Goal: Subscribe to service/newsletter

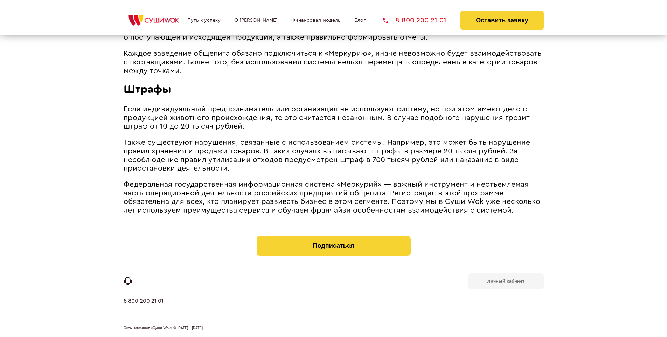
scroll to position [762, 0]
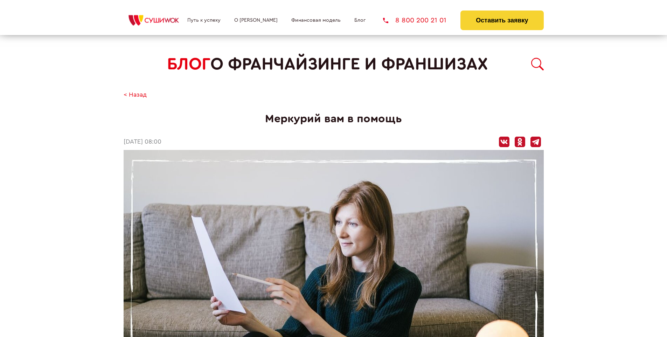
scroll to position [771, 0]
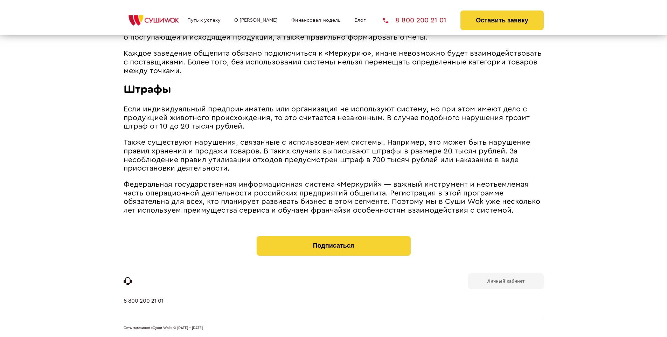
click at [505, 280] on b "Личный кабинет" at bounding box center [505, 281] width 37 height 5
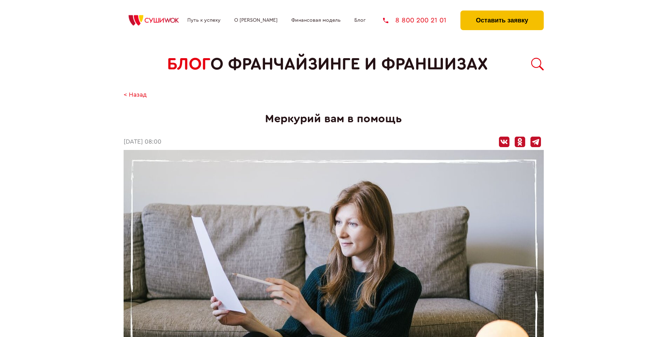
click at [502, 12] on button "Оставить заявку" at bounding box center [501, 21] width 83 height 20
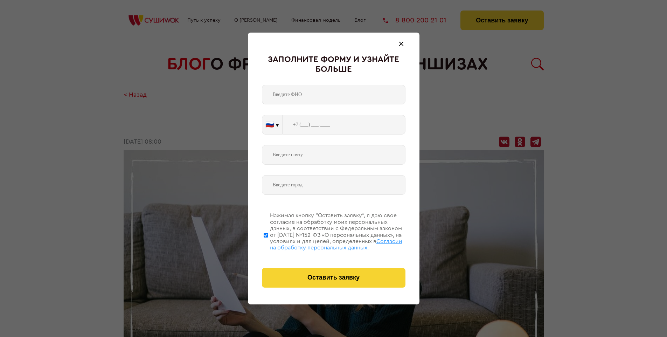
click at [324, 243] on span "Согласии на обработку персональных данных" at bounding box center [336, 244] width 132 height 12
click at [268, 243] on input "Нажимая кнопку “Оставить заявку”, я даю свое согласие на обработку моих персона…" at bounding box center [266, 235] width 5 height 56
checkbox input "false"
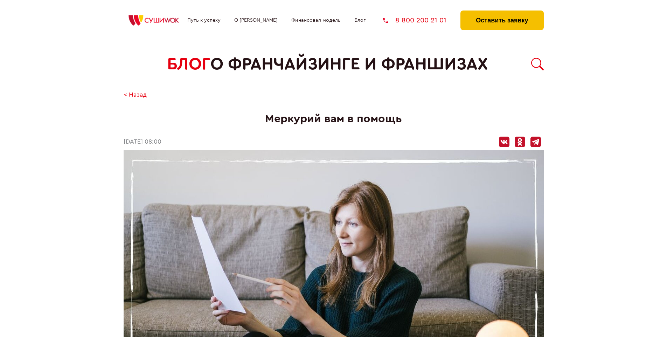
click at [502, 12] on button "Оставить заявку" at bounding box center [501, 21] width 83 height 20
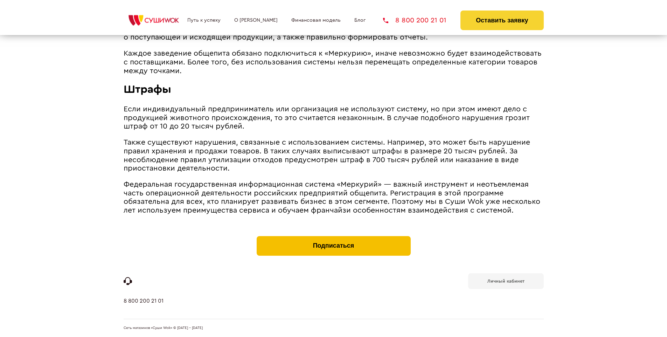
click at [333, 237] on button "Подписаться" at bounding box center [334, 246] width 154 height 20
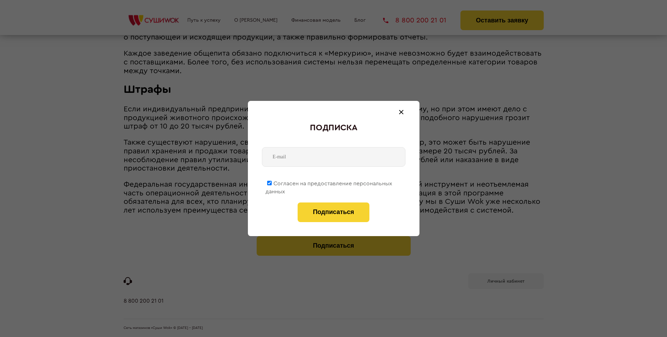
click at [329, 182] on span "Согласен на предоставление персональных данных" at bounding box center [328, 188] width 127 height 14
click at [272, 182] on input "Согласен на предоставление персональных данных" at bounding box center [269, 183] width 5 height 5
checkbox input "false"
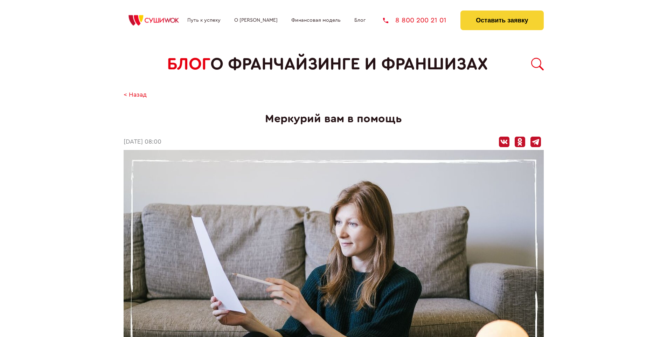
scroll to position [771, 0]
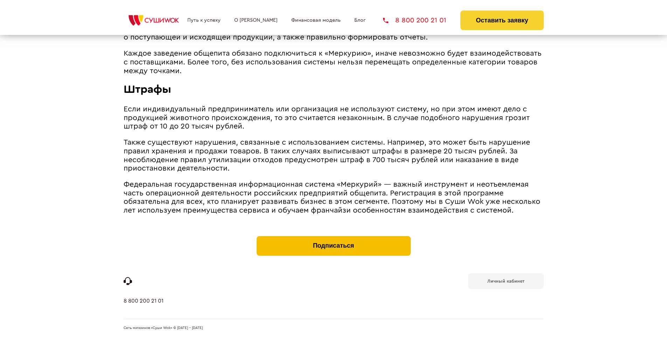
click at [333, 237] on button "Подписаться" at bounding box center [334, 246] width 154 height 20
